Goal: Navigation & Orientation: Go to known website

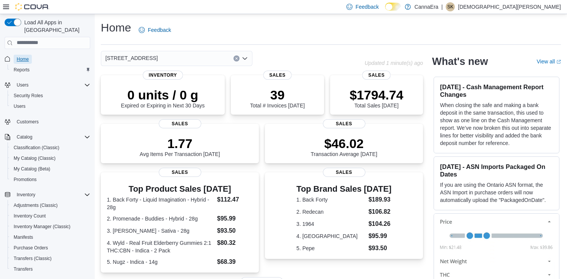
click at [27, 56] on span "Home" at bounding box center [23, 59] width 12 height 6
click at [21, 56] on span "Home" at bounding box center [23, 59] width 12 height 6
